Goal: Register for event/course

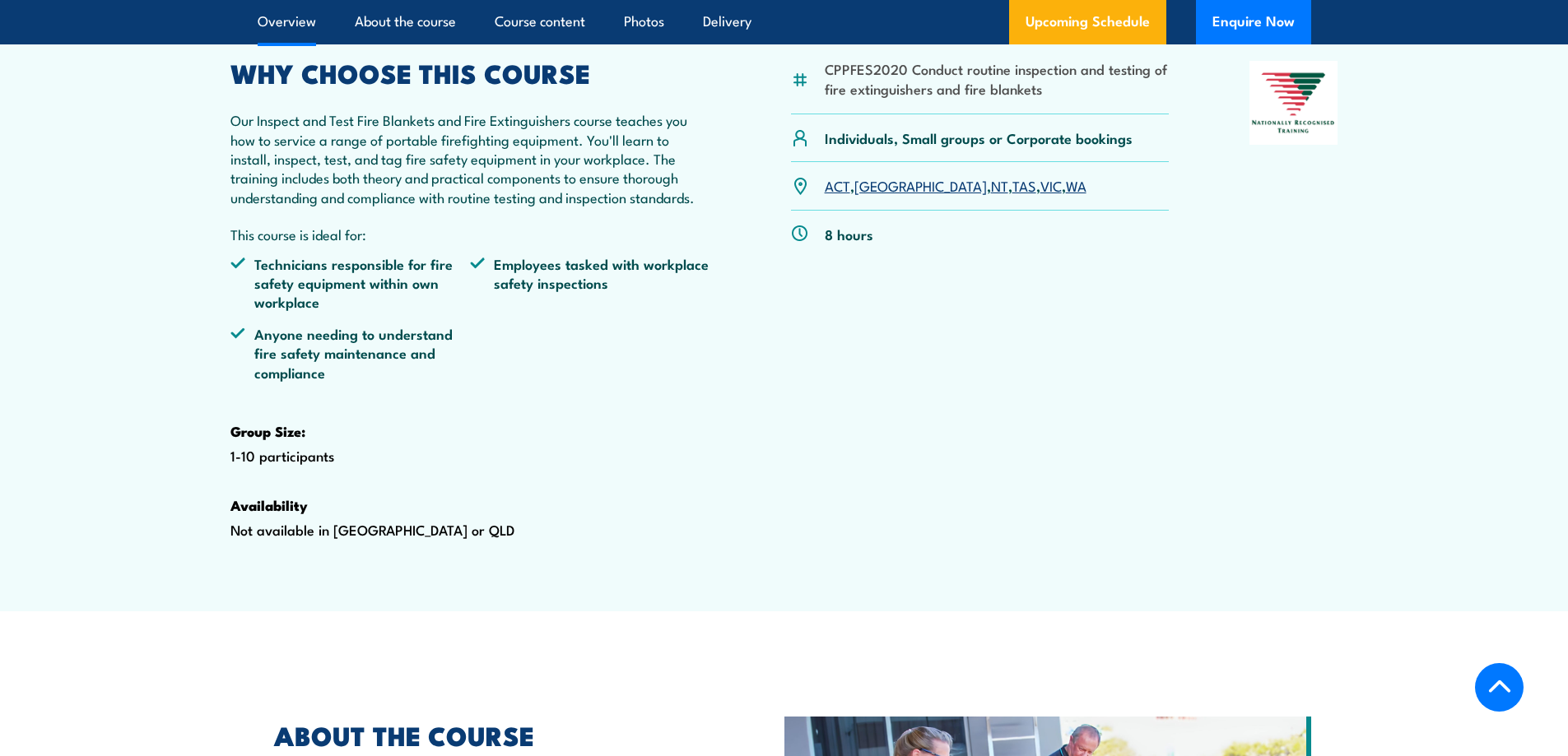
scroll to position [411, 0]
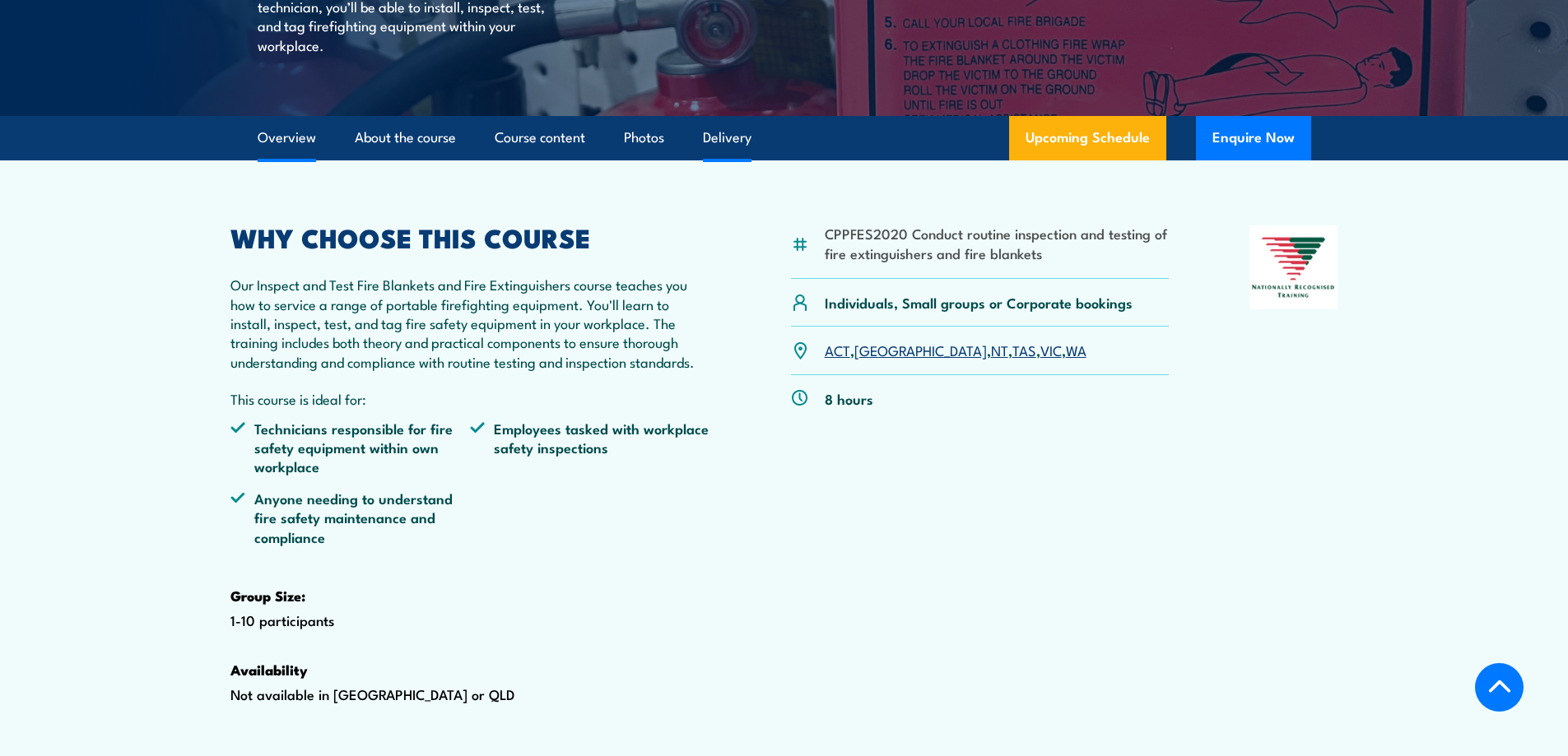
click at [740, 160] on link "Delivery" at bounding box center [727, 138] width 49 height 44
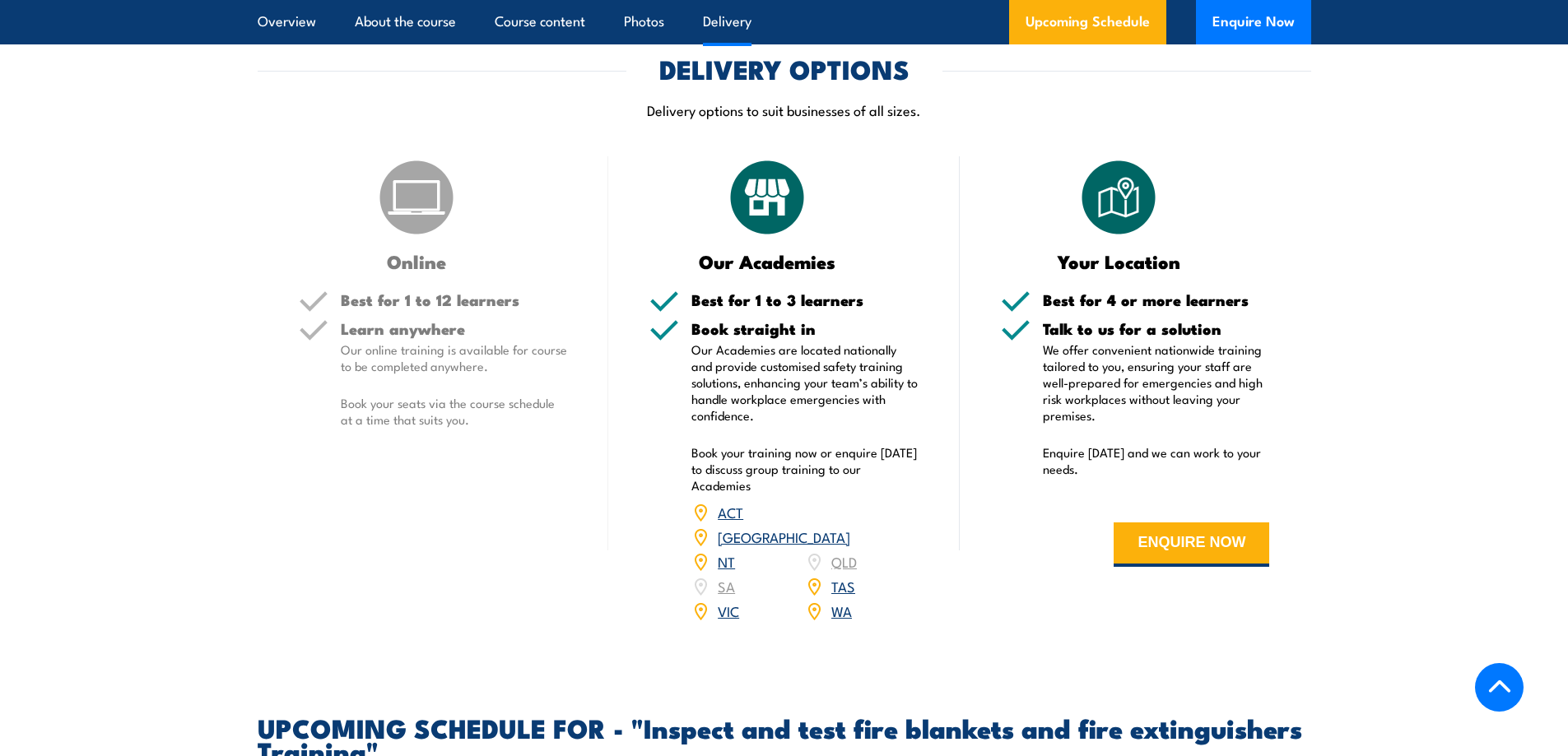
scroll to position [2320, 0]
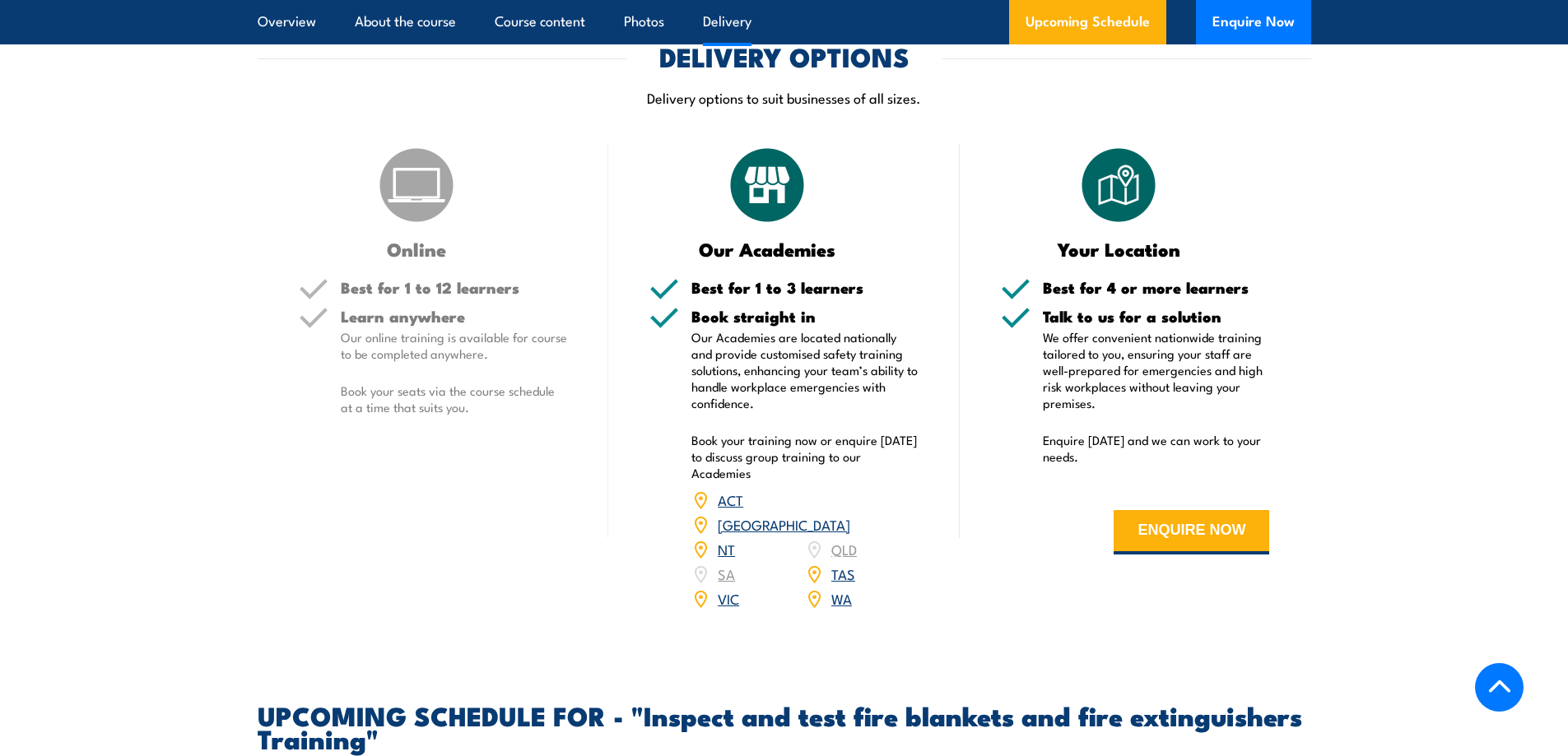
click at [409, 324] on h5 "Learn anywhere" at bounding box center [454, 316] width 227 height 16
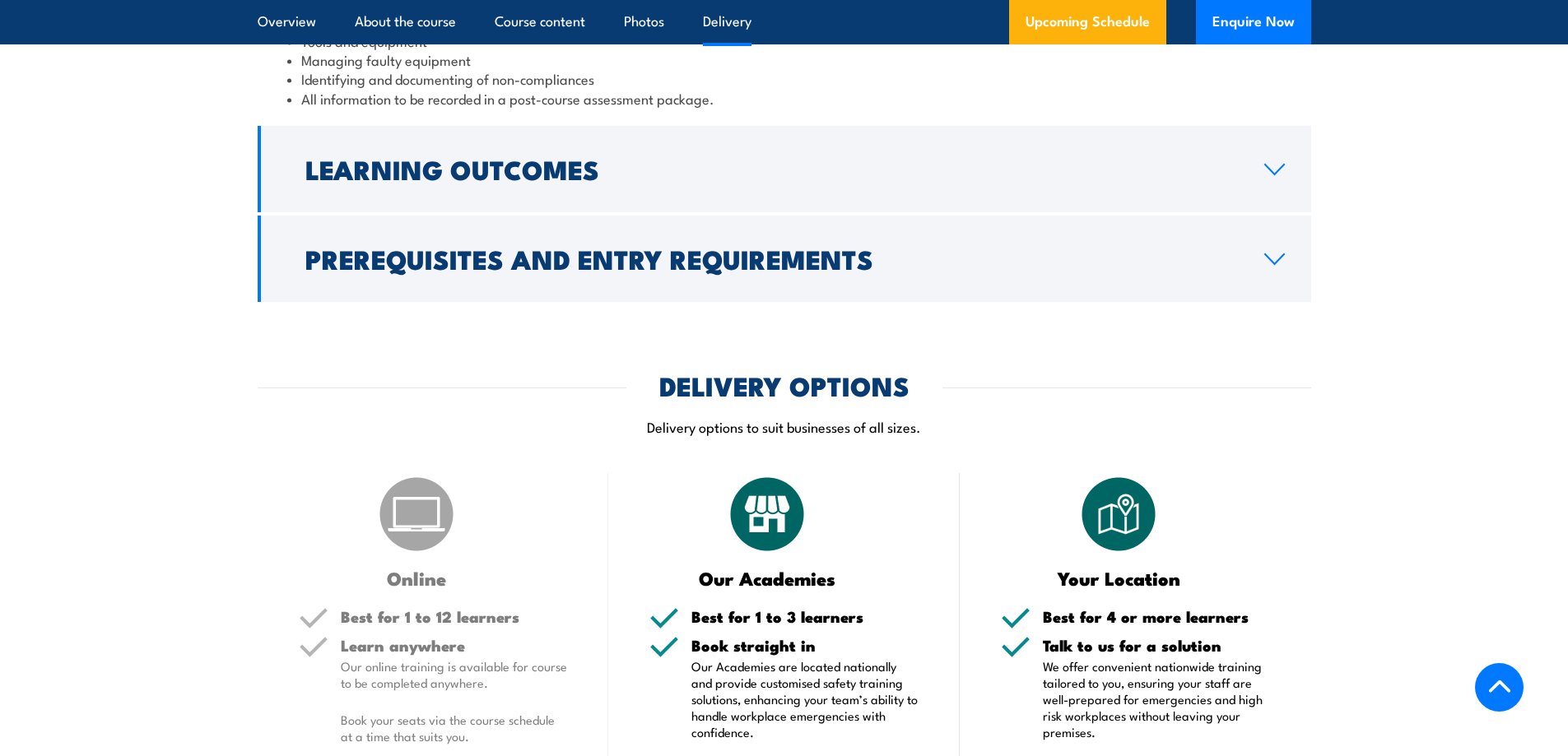
scroll to position [1909, 0]
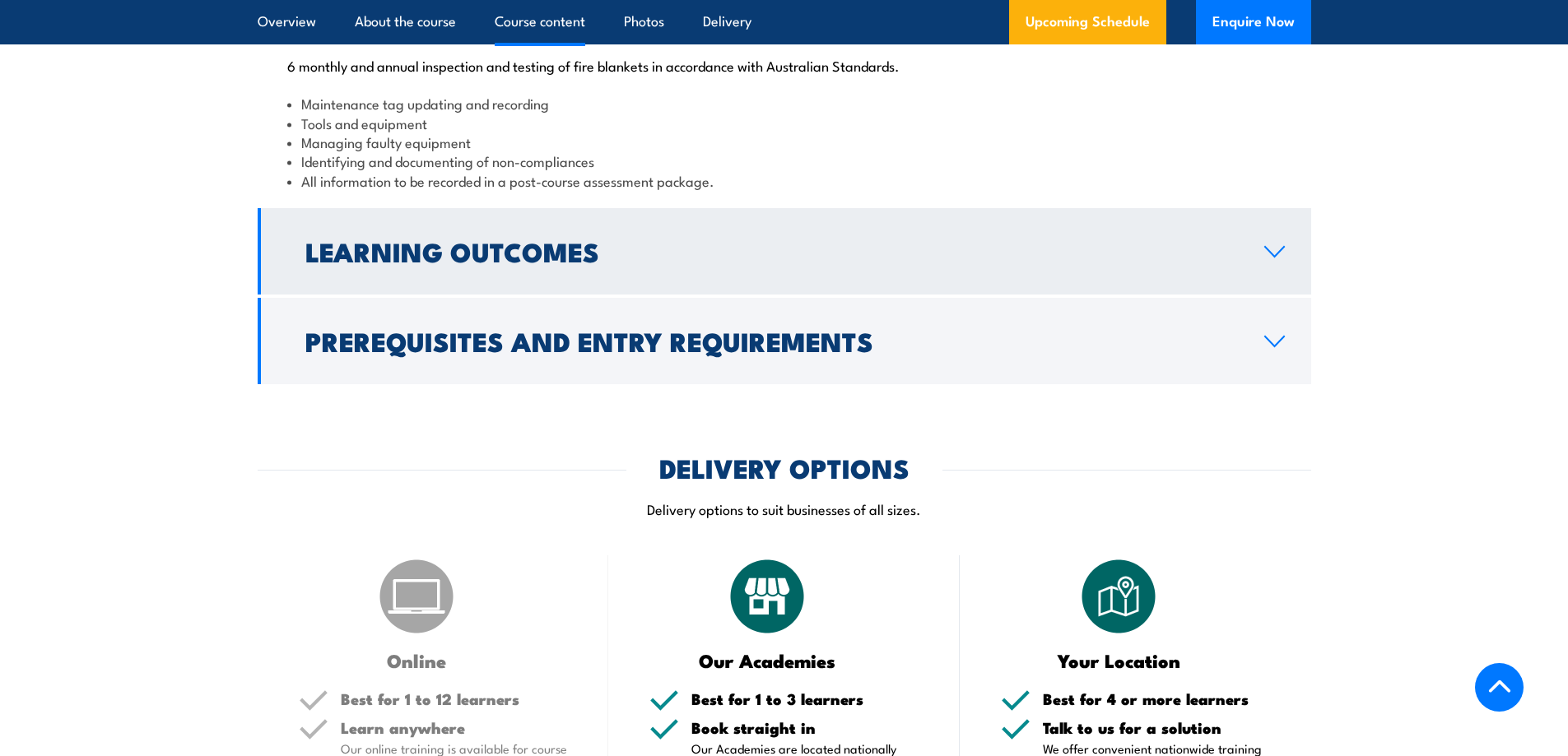
click at [1217, 263] on h2 "Learning Outcomes" at bounding box center [772, 251] width 933 height 23
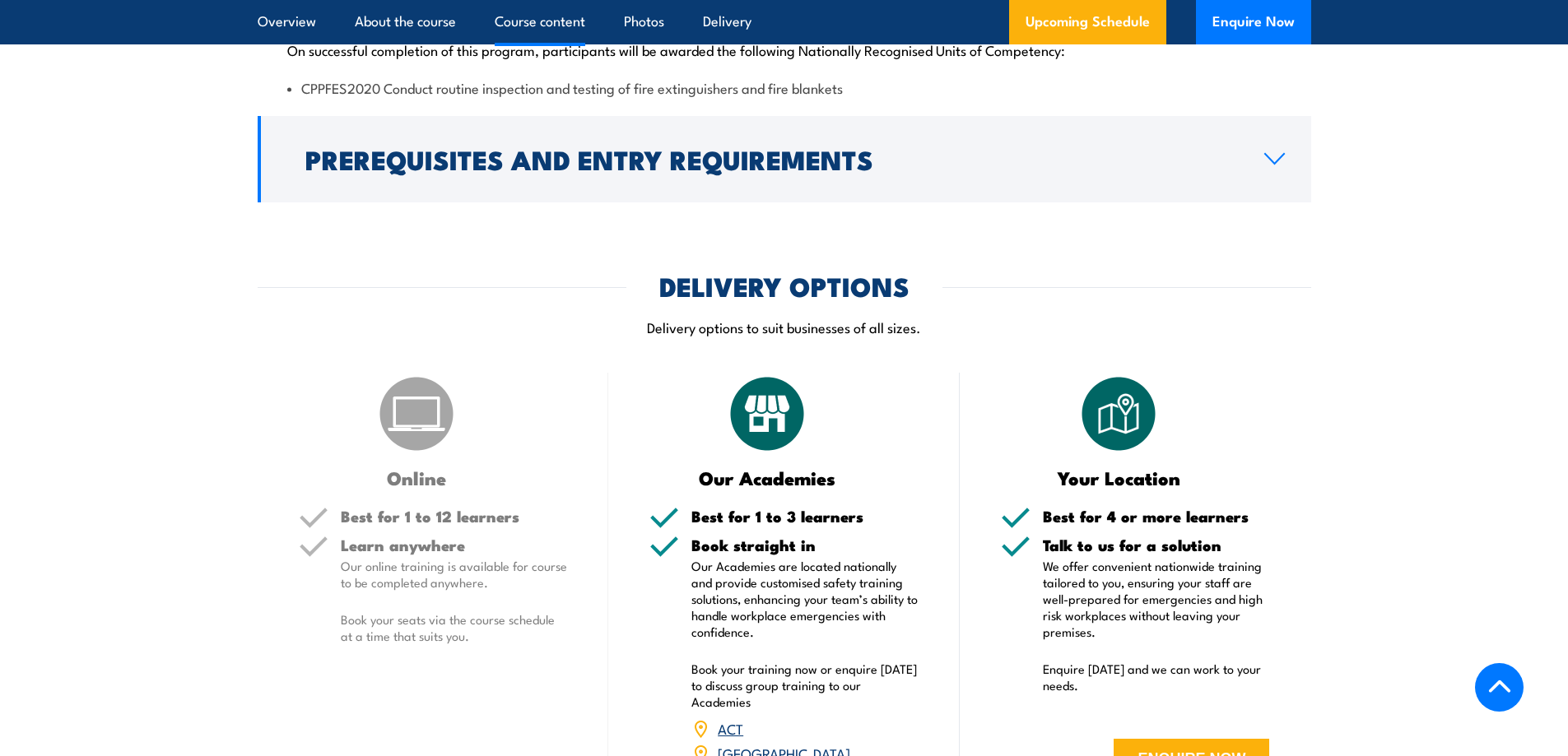
scroll to position [1613, 0]
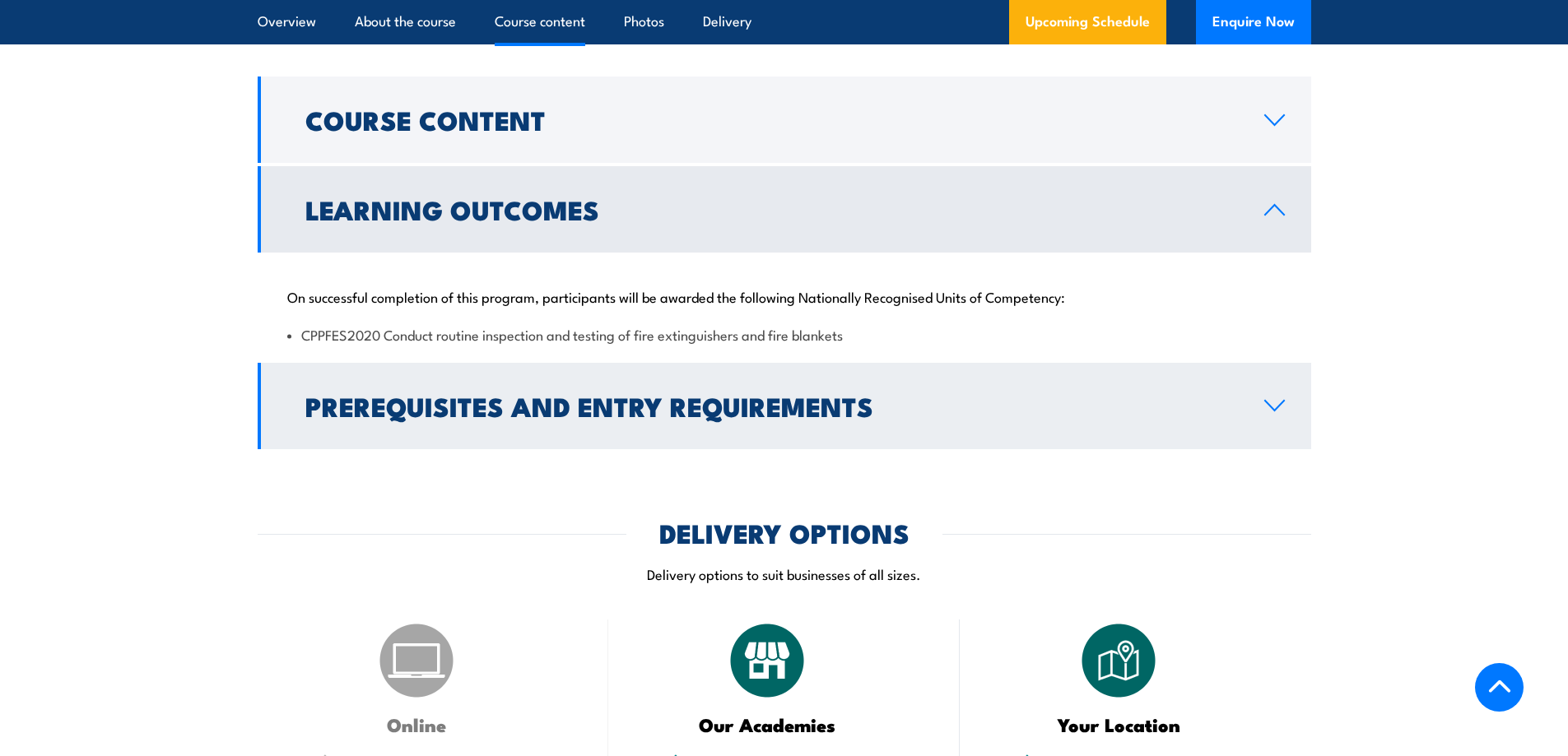
click at [1276, 412] on icon at bounding box center [1275, 406] width 22 height 14
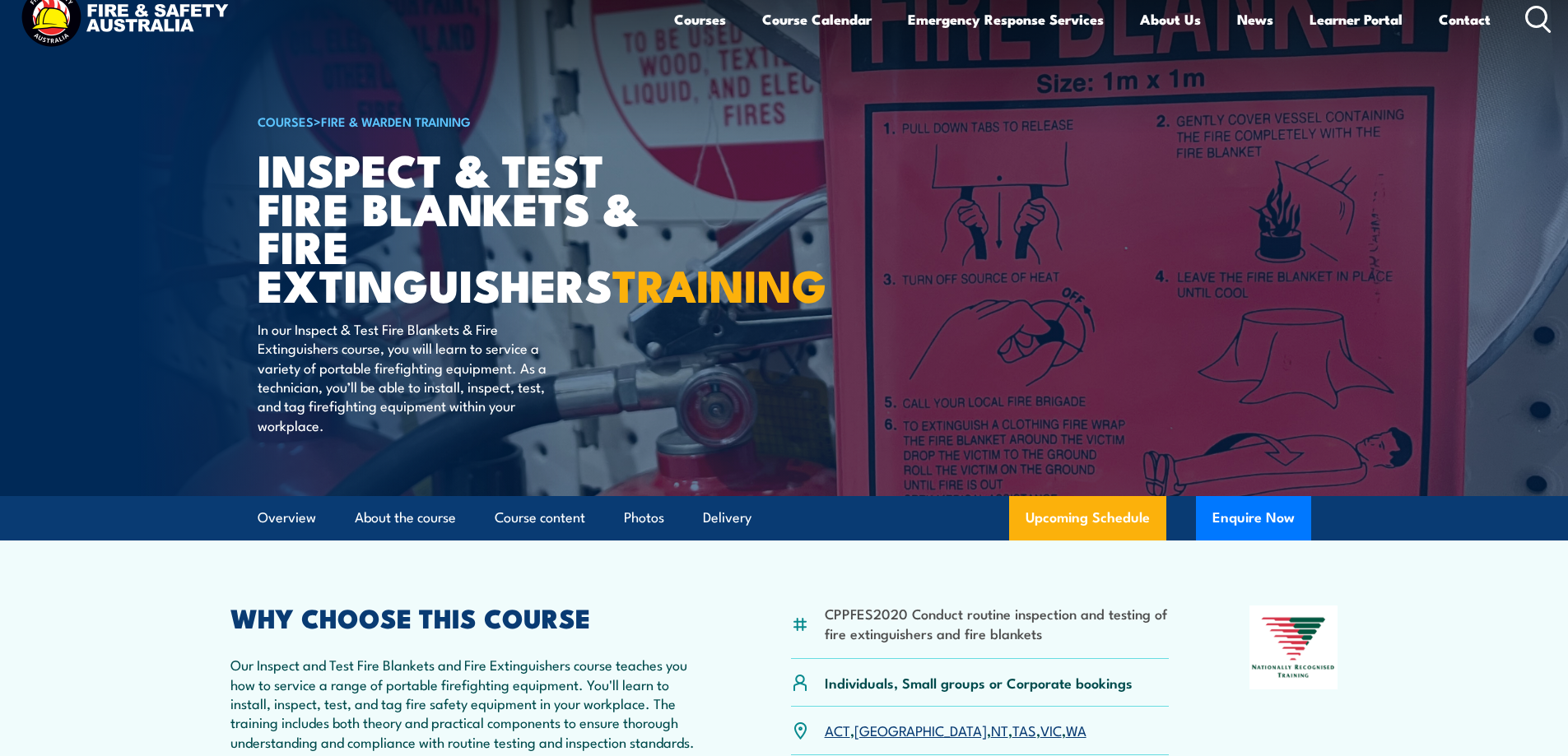
scroll to position [0, 0]
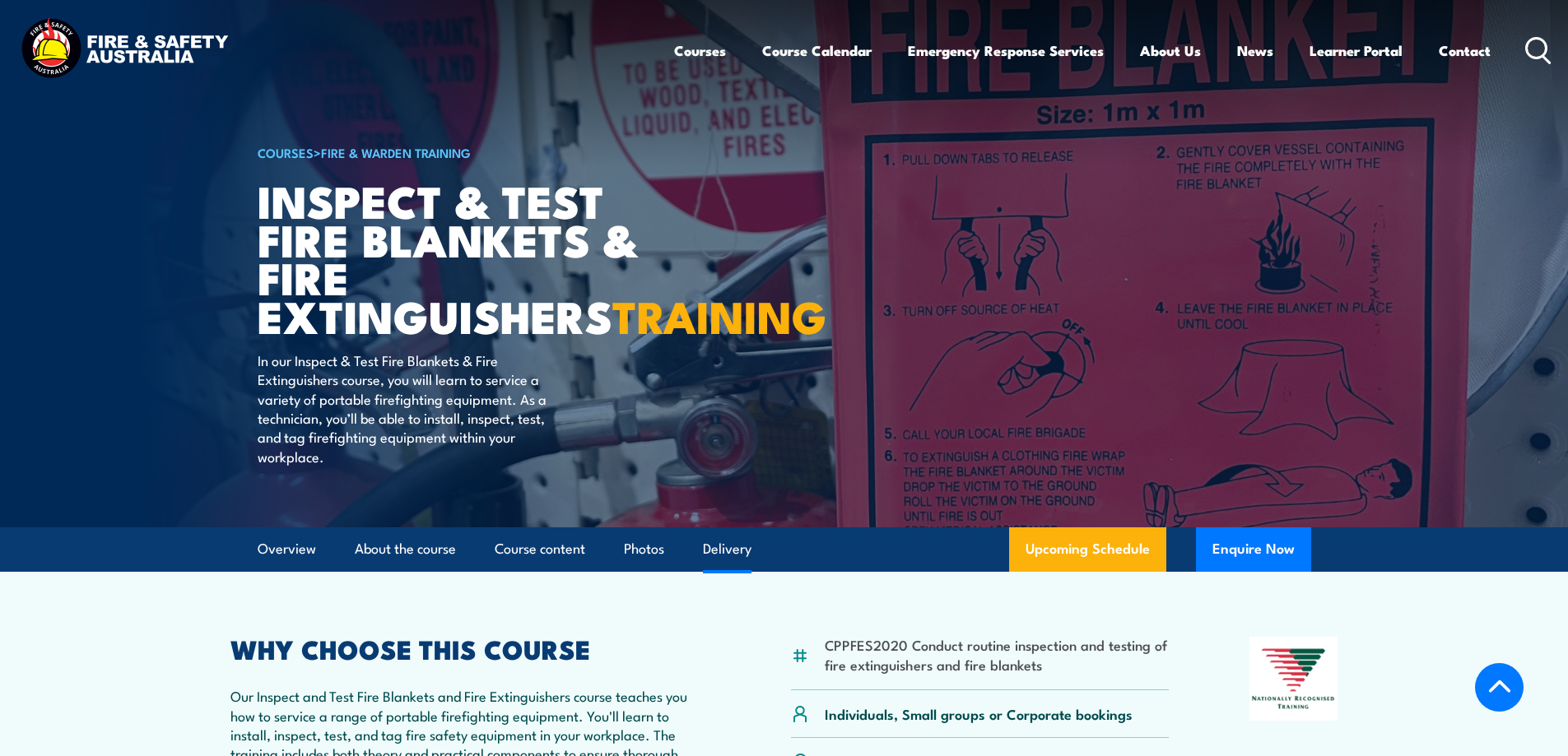
scroll to position [2320, 0]
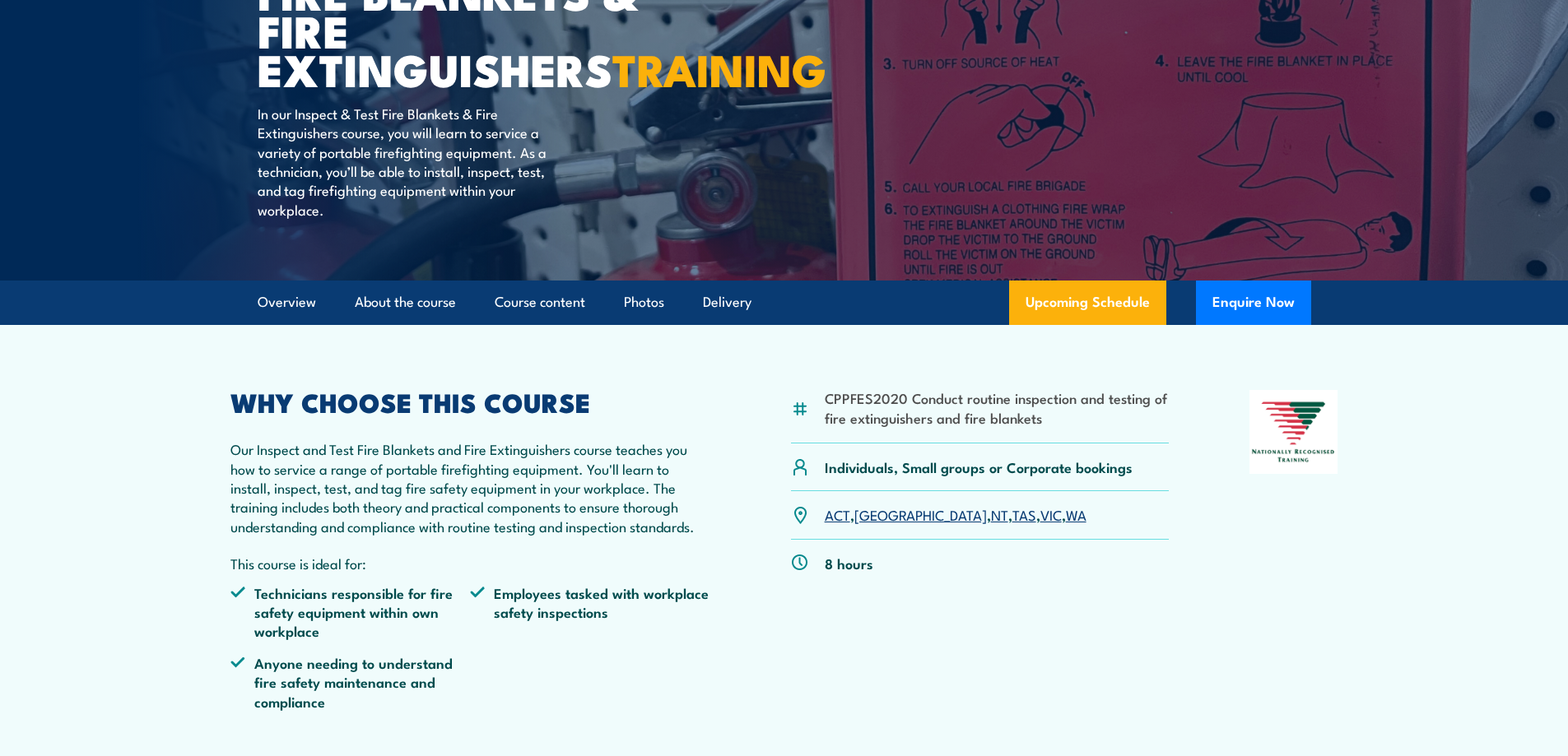
click at [1041, 524] on link "VIC" at bounding box center [1051, 514] width 21 height 19
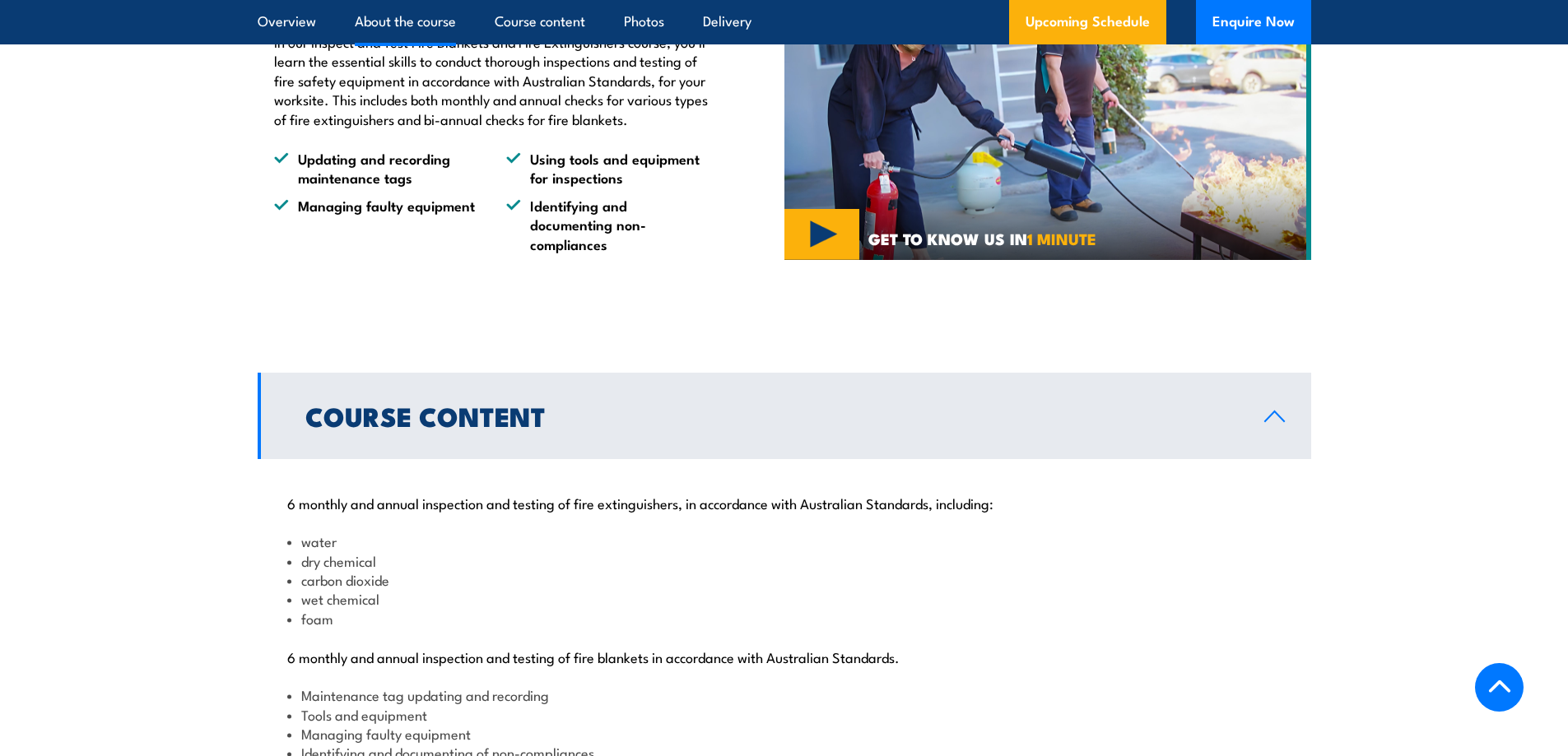
scroll to position [905, 0]
